Goal: Find specific page/section: Find specific page/section

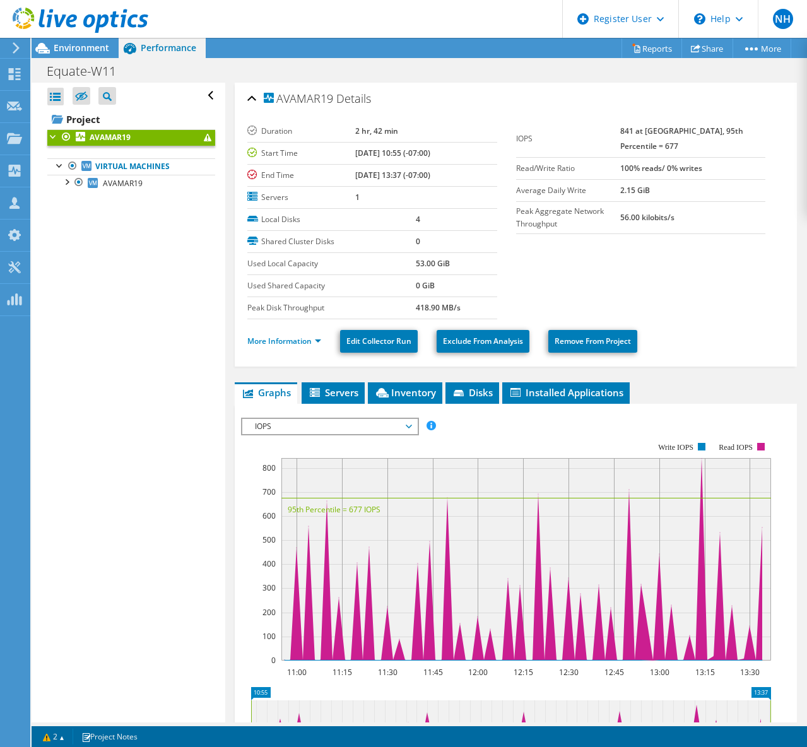
click at [16, 50] on use at bounding box center [16, 47] width 7 height 11
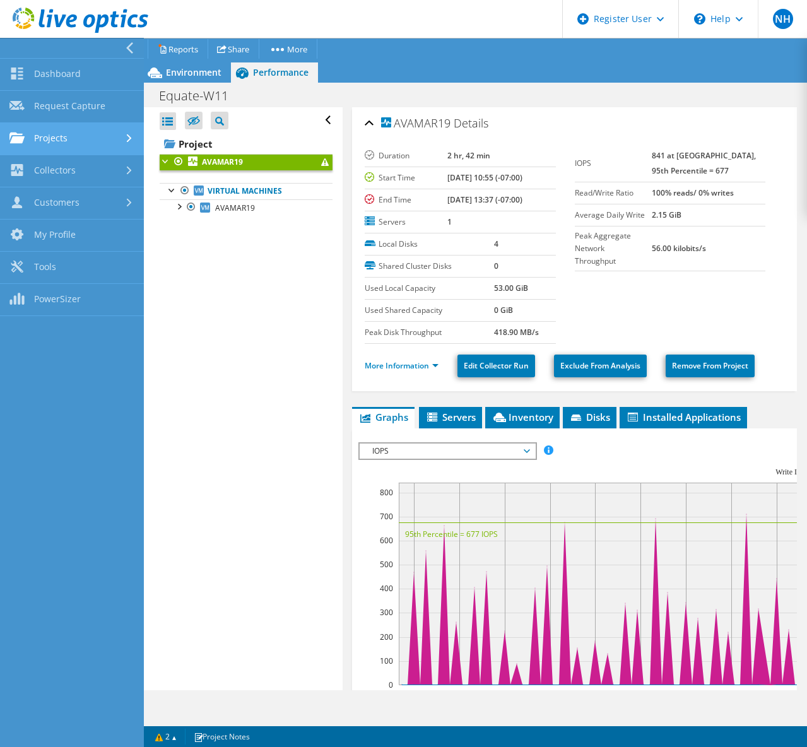
click at [78, 142] on link "Projects" at bounding box center [72, 139] width 144 height 32
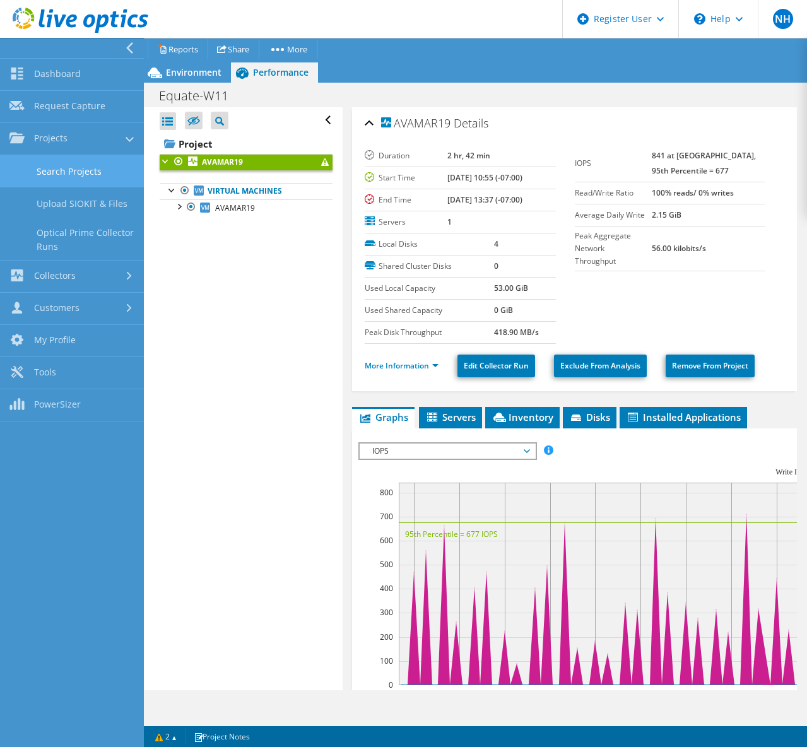
click at [94, 172] on link "Search Projects" at bounding box center [72, 171] width 144 height 32
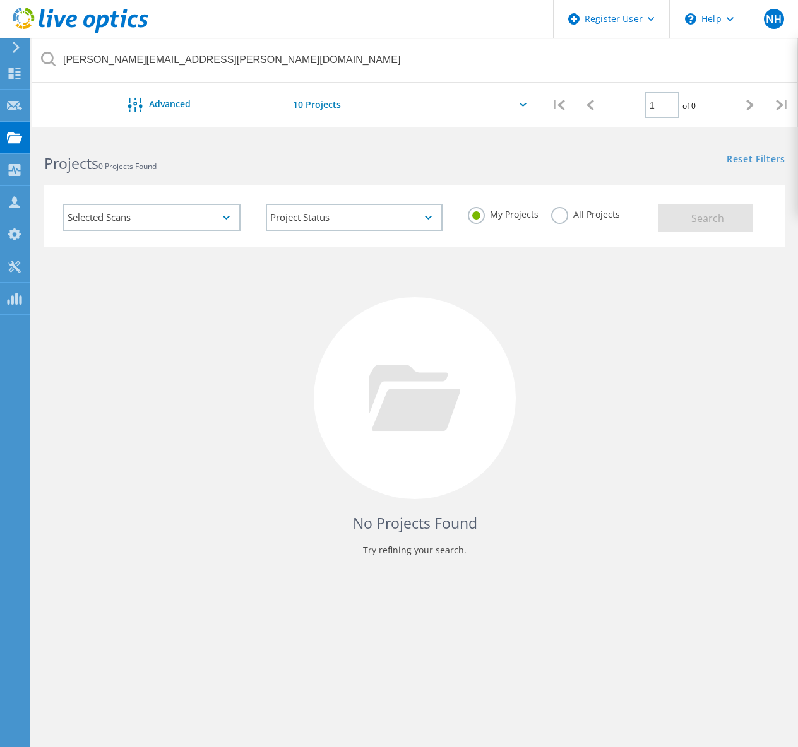
click at [563, 215] on label "All Projects" at bounding box center [585, 213] width 69 height 12
click at [0, 0] on input "All Projects" at bounding box center [0, 0] width 0 height 0
click at [338, 199] on div "Project Status In Progress Complete Published Anonymous Archived Error" at bounding box center [354, 217] width 203 height 52
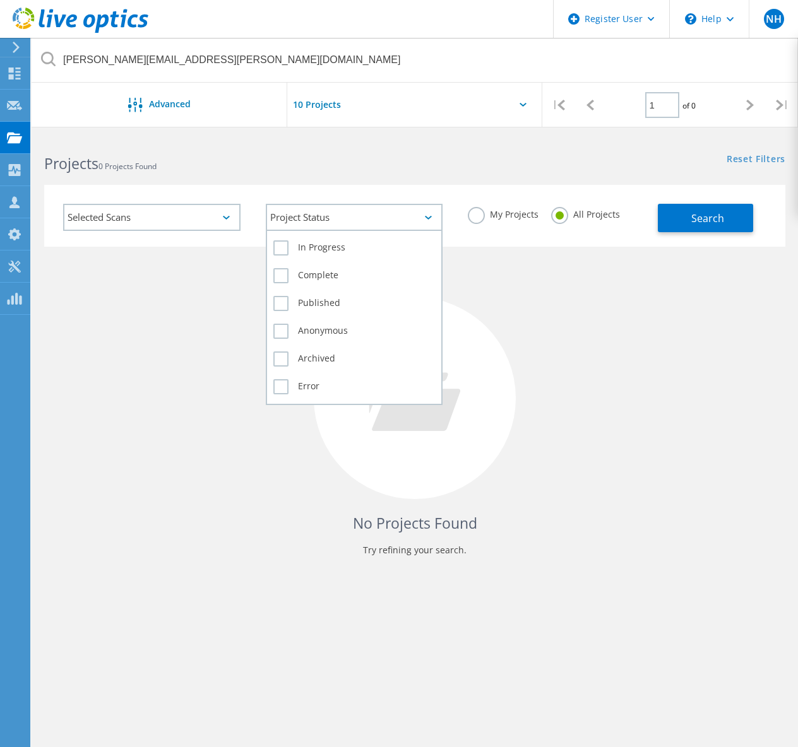
click at [338, 207] on div "Project Status" at bounding box center [354, 217] width 177 height 27
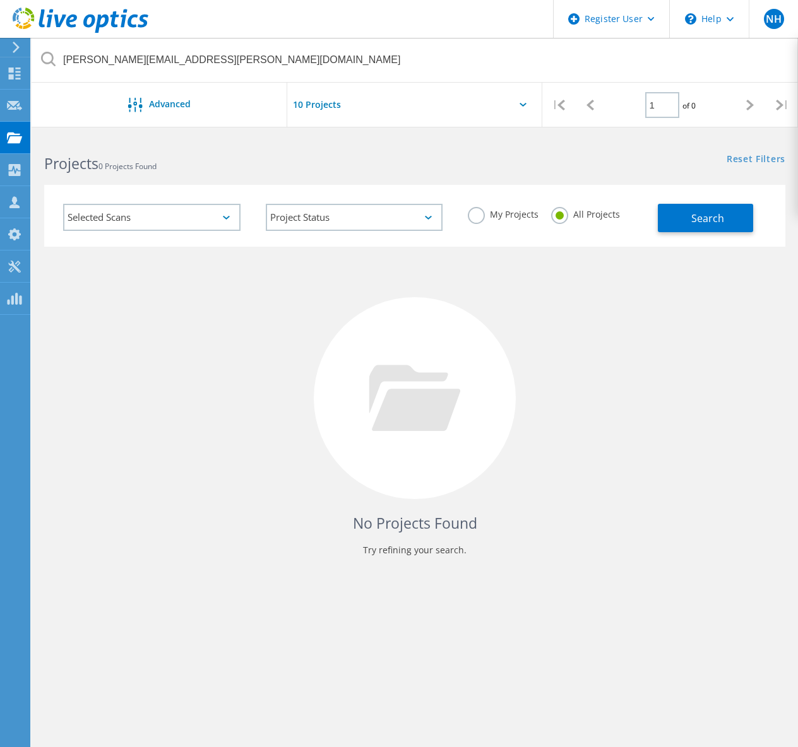
click at [327, 167] on h2 "Projects 0 Projects Found" at bounding box center [223, 163] width 358 height 21
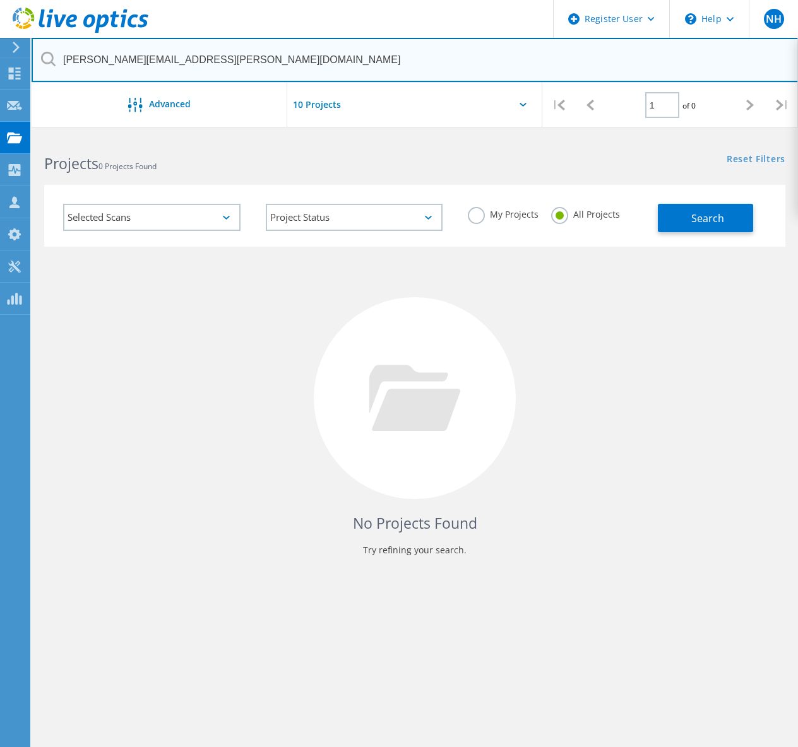
click at [239, 59] on input "[PERSON_NAME][EMAIL_ADDRESS][PERSON_NAME][DOMAIN_NAME]" at bounding box center [415, 60] width 767 height 44
paste input "3038299"
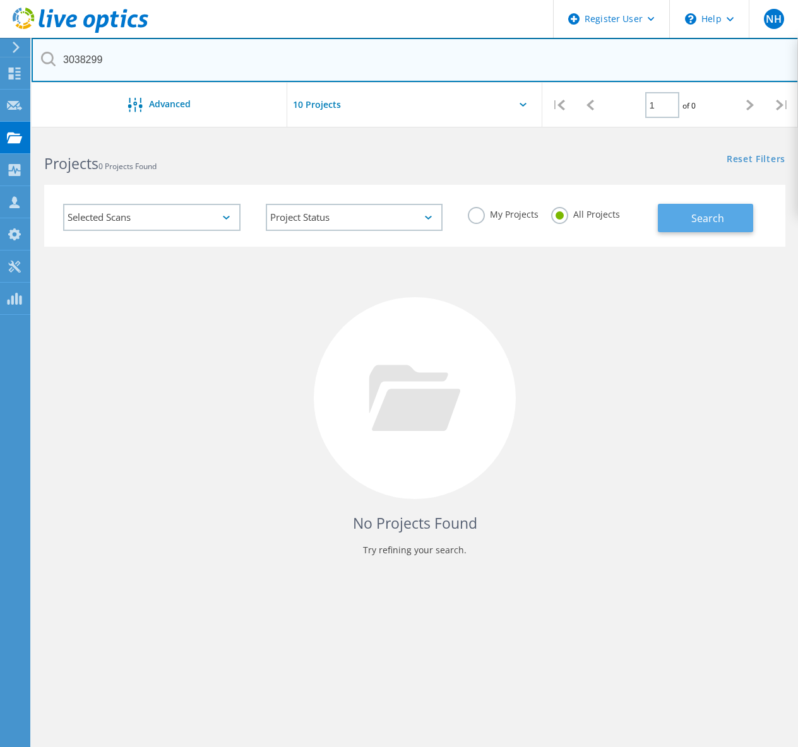
type input "3038299"
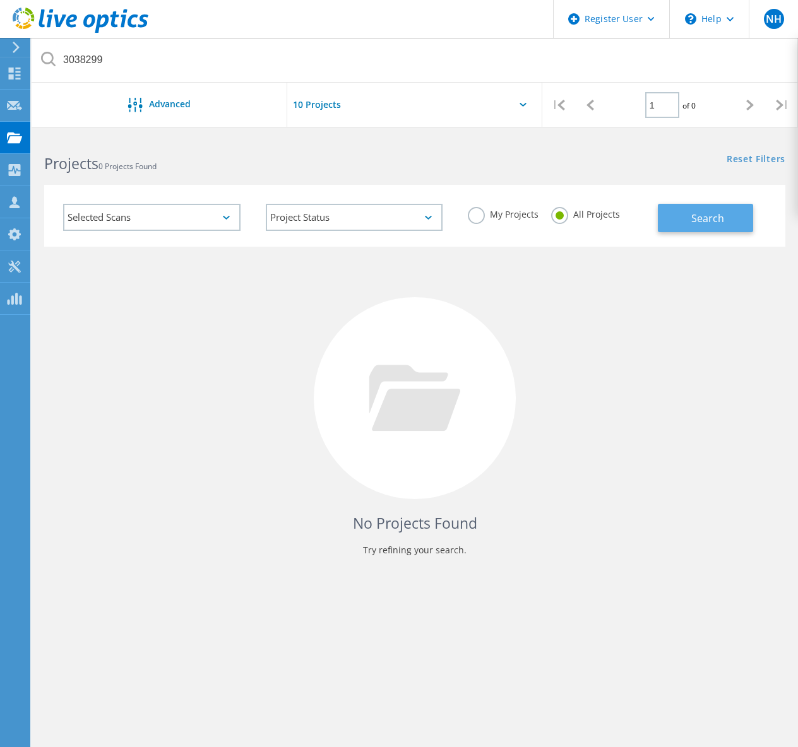
click at [692, 227] on button "Search" at bounding box center [704, 218] width 95 height 28
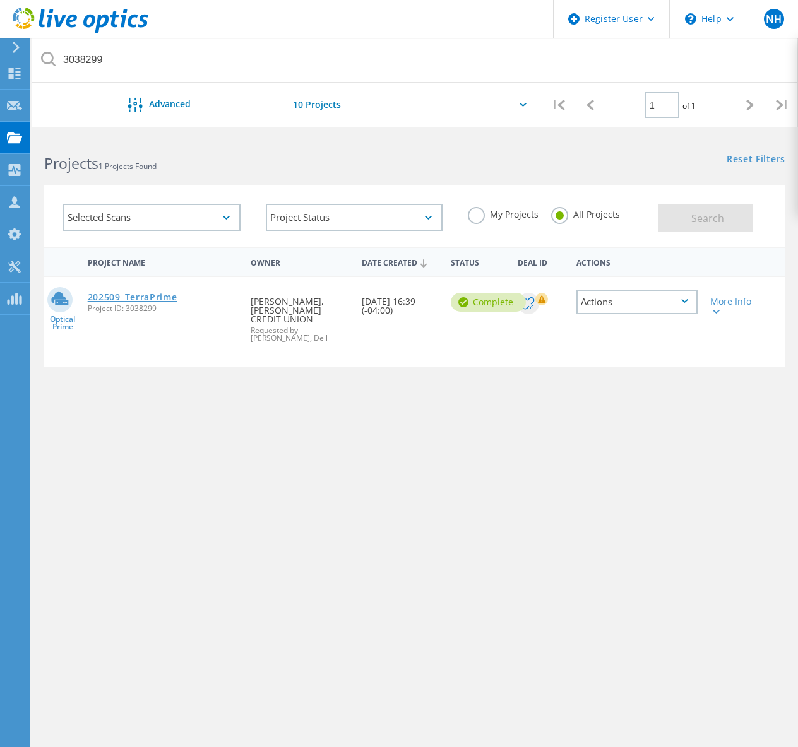
click at [165, 298] on link "202509_TerraPrime" at bounding box center [133, 297] width 90 height 9
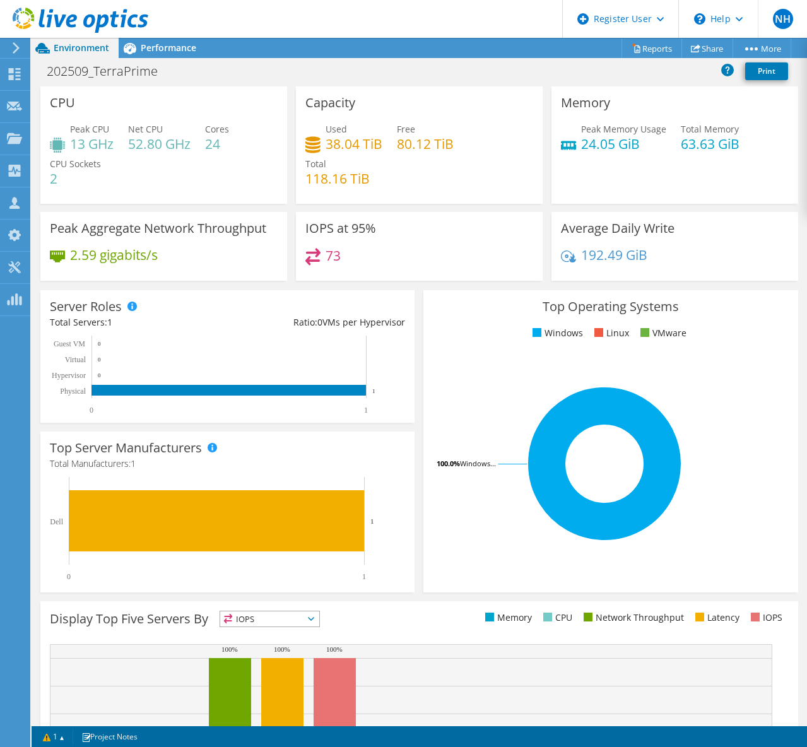
click at [464, 375] on rect at bounding box center [605, 463] width 344 height 221
click at [655, 52] on link "Reports" at bounding box center [652, 48] width 61 height 20
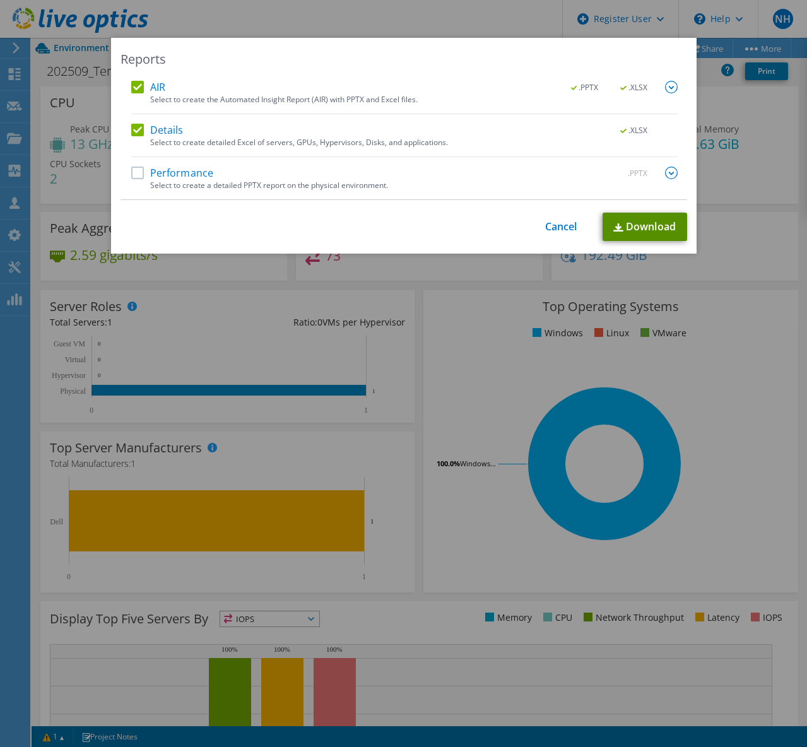
click at [652, 231] on link "Download" at bounding box center [645, 227] width 85 height 28
drag, startPoint x: 553, startPoint y: 222, endPoint x: 516, endPoint y: 218, distance: 36.9
click at [553, 222] on link "Cancel" at bounding box center [561, 227] width 32 height 12
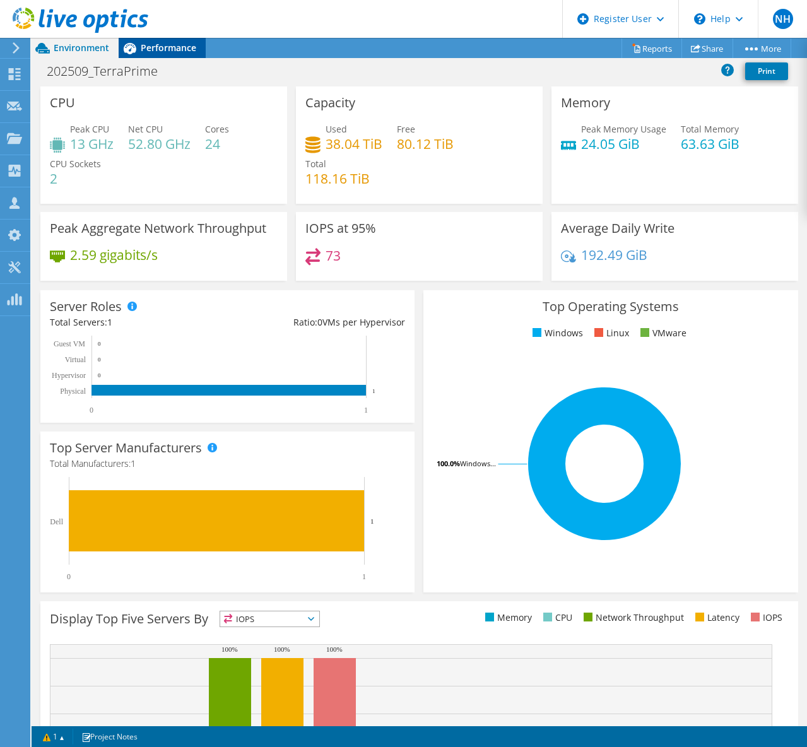
click at [151, 47] on span "Performance" at bounding box center [169, 48] width 56 height 12
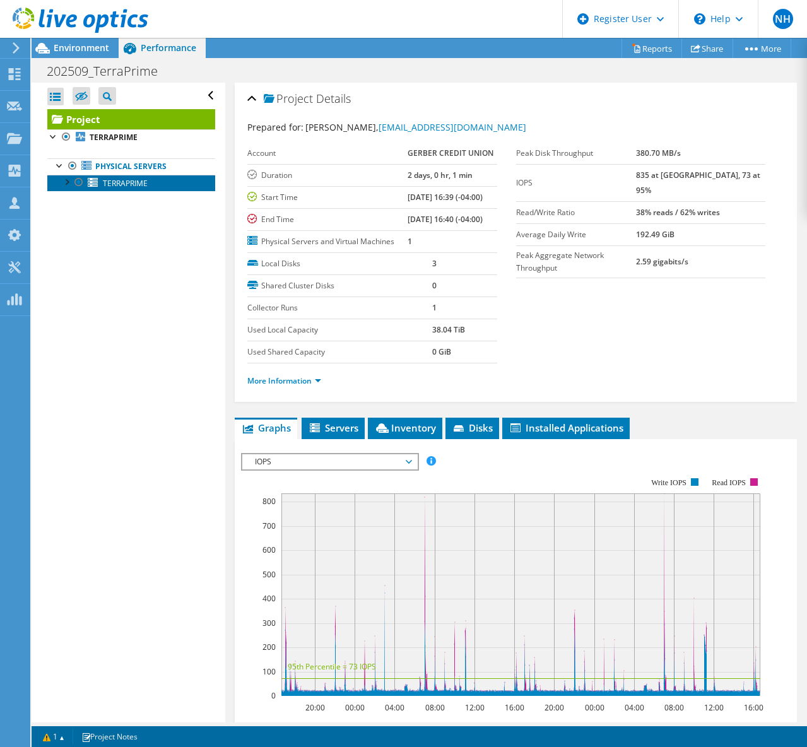
click at [167, 184] on link "TERRAPRIME" at bounding box center [131, 183] width 168 height 16
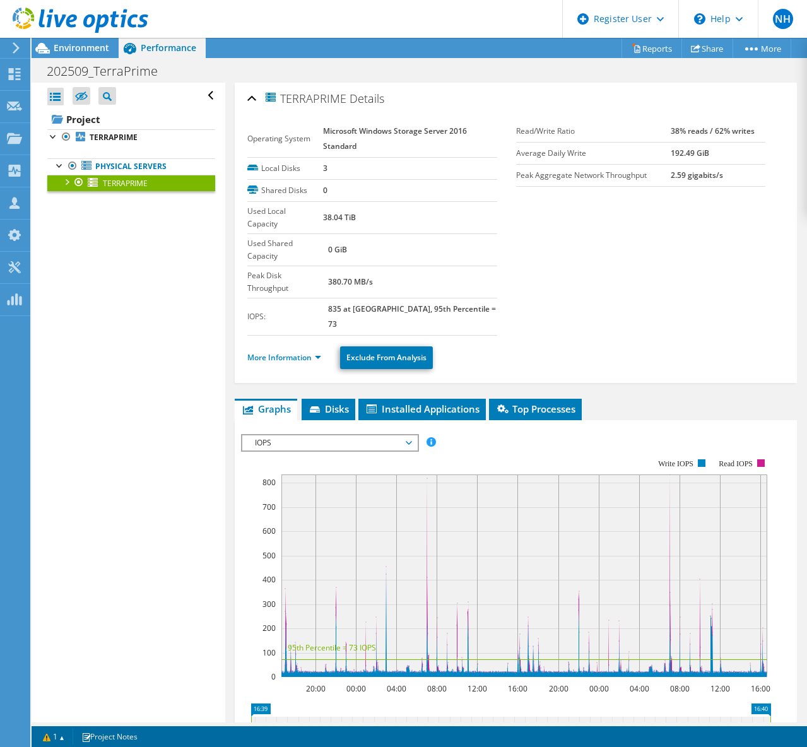
click at [385, 357] on div "TERRAPRIME Details Operating System Microsoft Windows Storage Server 2016 Stand…" at bounding box center [515, 517] width 581 height 869
click at [388, 399] on li "Installed Applications" at bounding box center [421, 409] width 127 height 21
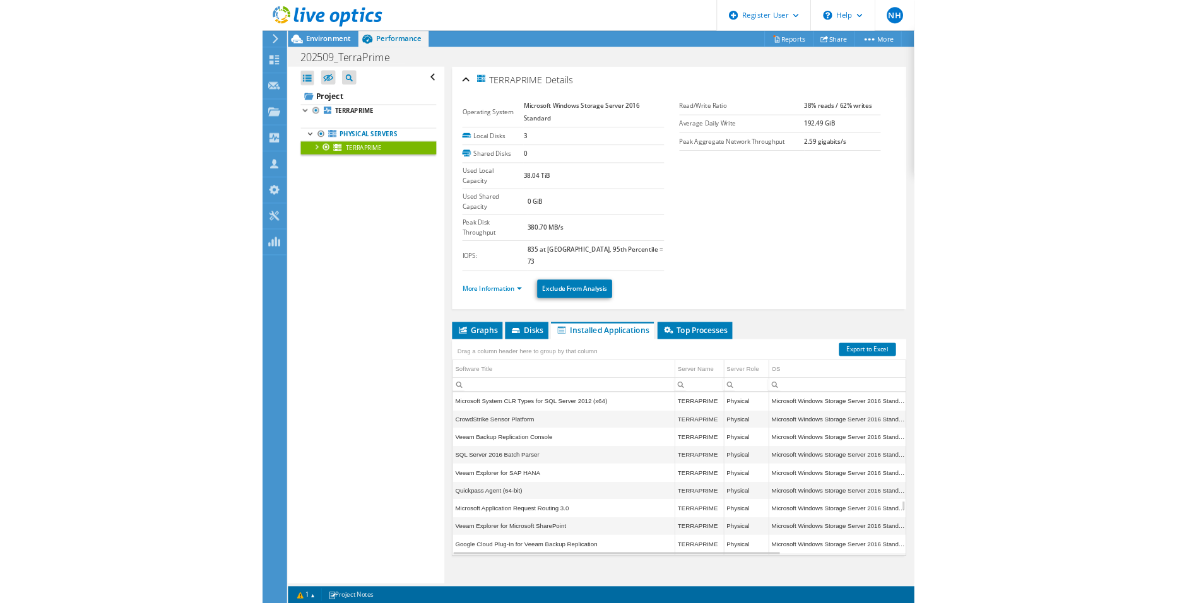
scroll to position [2196, 0]
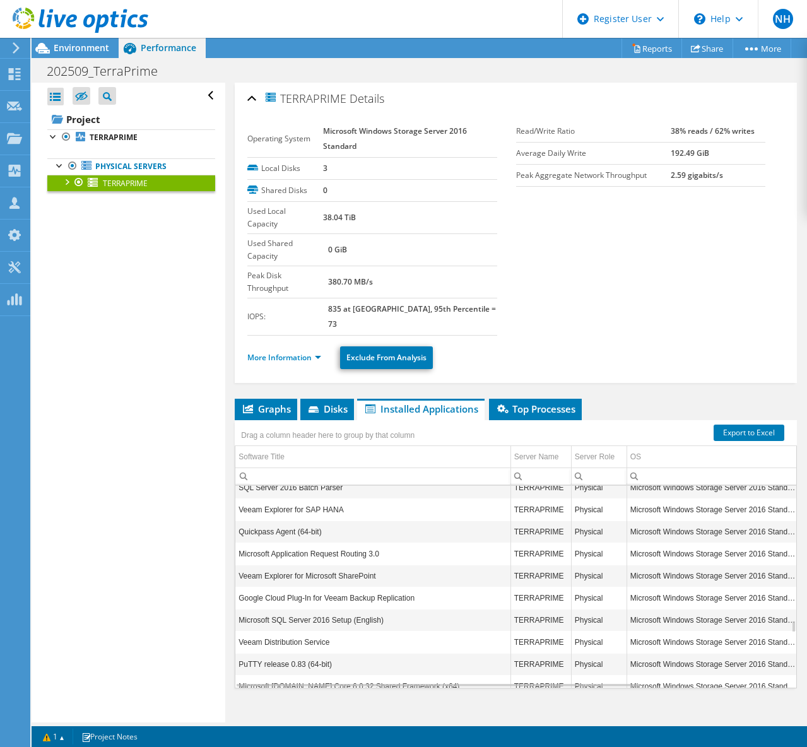
drag, startPoint x: 373, startPoint y: 67, endPoint x: 377, endPoint y: 59, distance: 9.0
click at [373, 67] on div "202509_TerraPrime Print" at bounding box center [419, 70] width 775 height 23
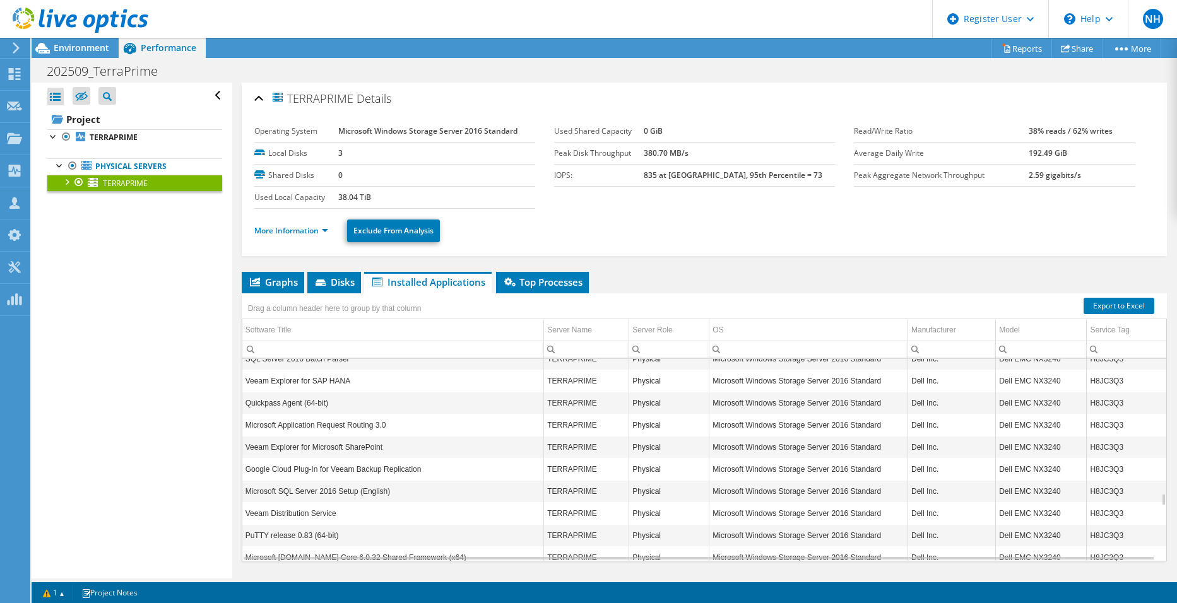
scroll to position [2197, 0]
click at [88, 49] on span "Environment" at bounding box center [82, 48] width 56 height 12
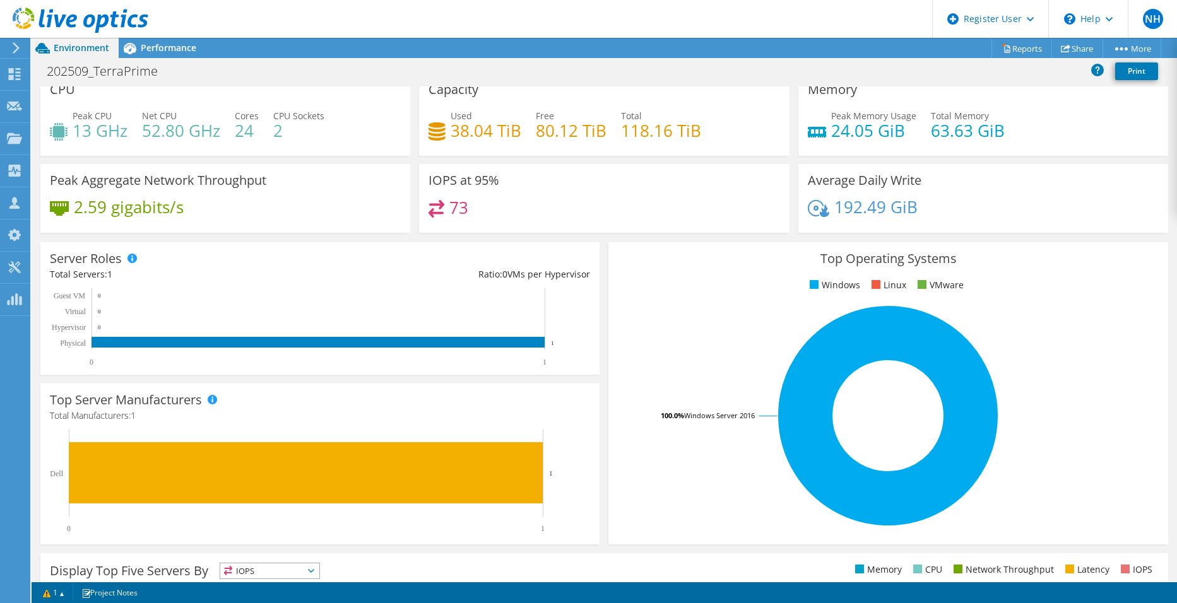
scroll to position [0, 0]
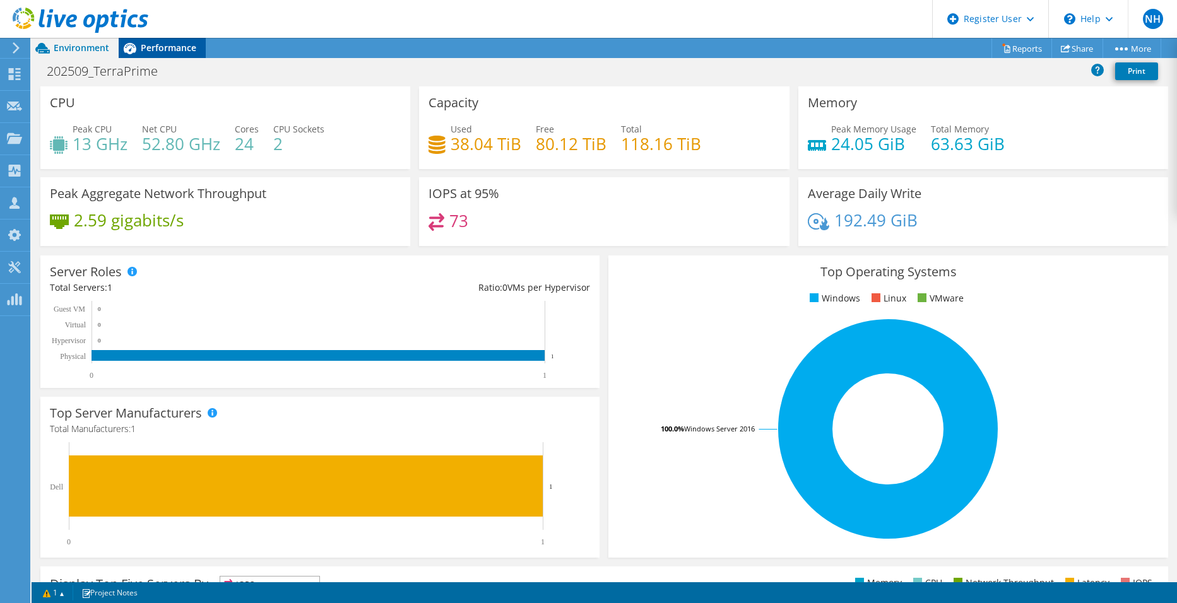
click at [133, 46] on icon at bounding box center [130, 48] width 22 height 22
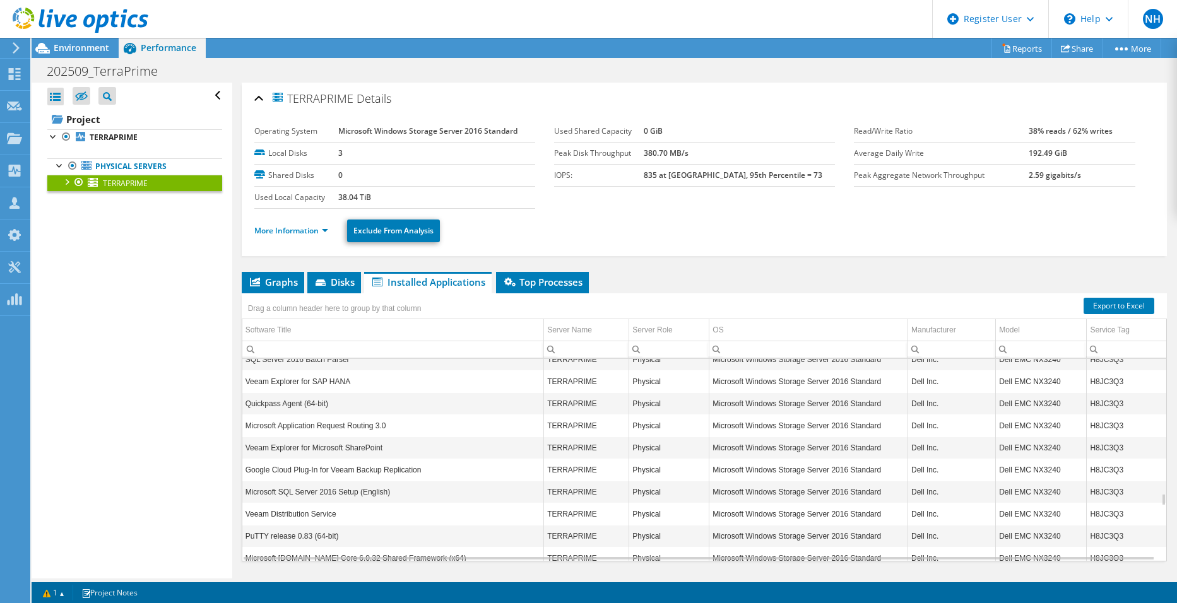
click at [57, 182] on link "TERRAPRIME" at bounding box center [134, 183] width 175 height 16
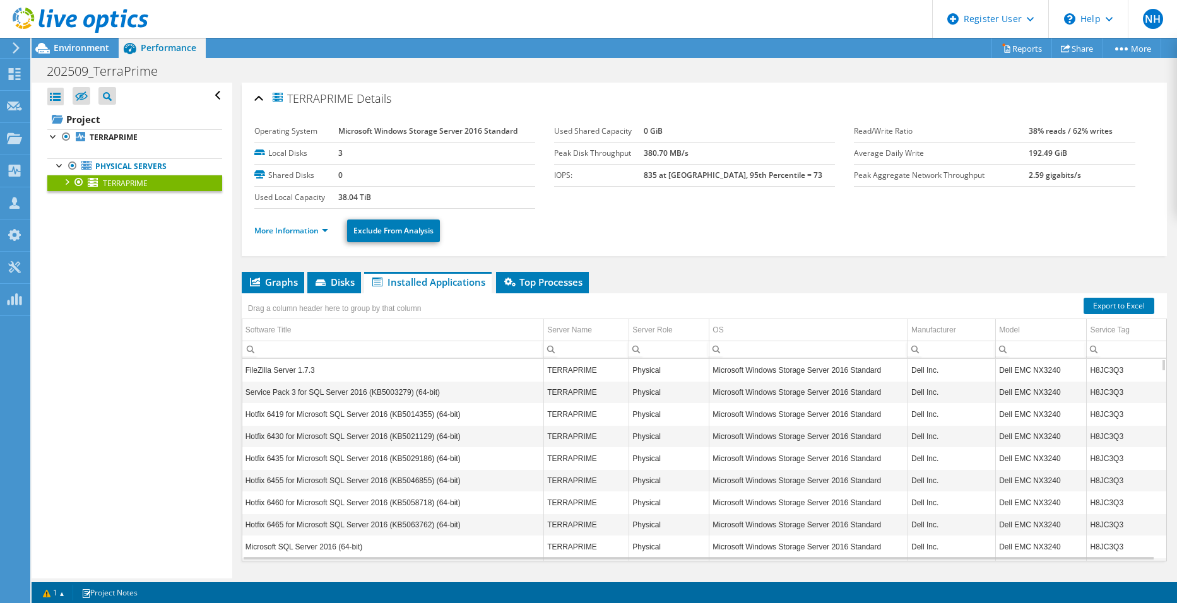
click at [68, 182] on div at bounding box center [66, 181] width 13 height 13
click at [101, 50] on span "Environment" at bounding box center [82, 48] width 56 height 12
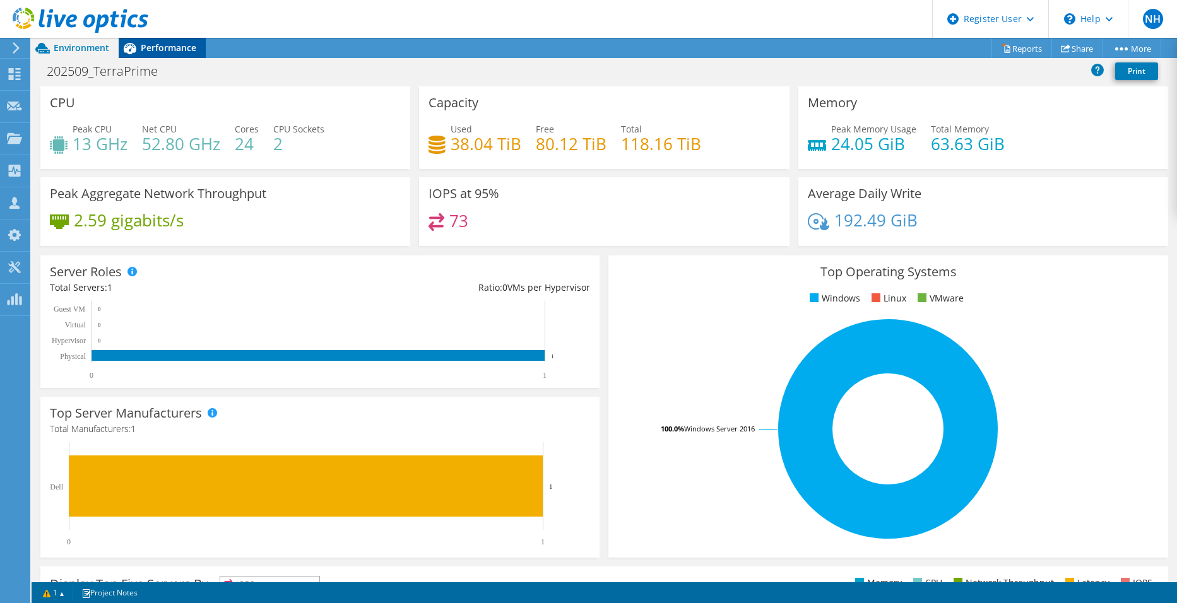
click at [163, 54] on div "Performance" at bounding box center [162, 48] width 87 height 20
